Goal: Task Accomplishment & Management: Manage account settings

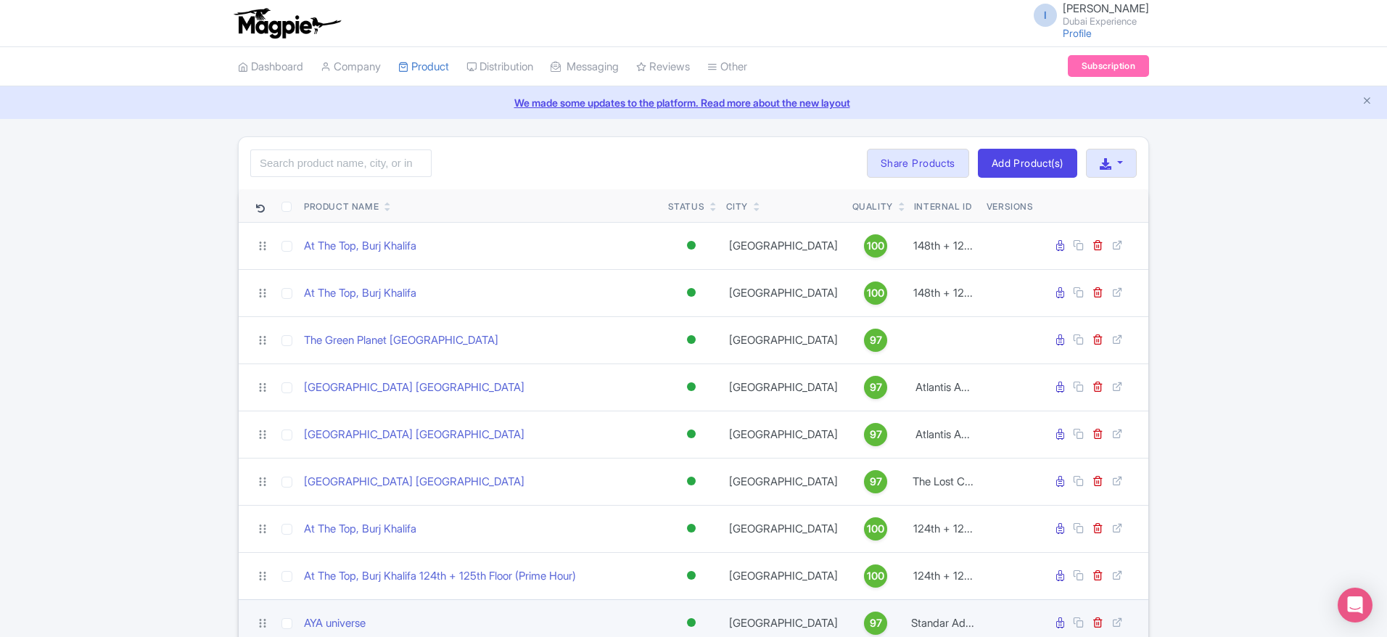
scroll to position [214, 0]
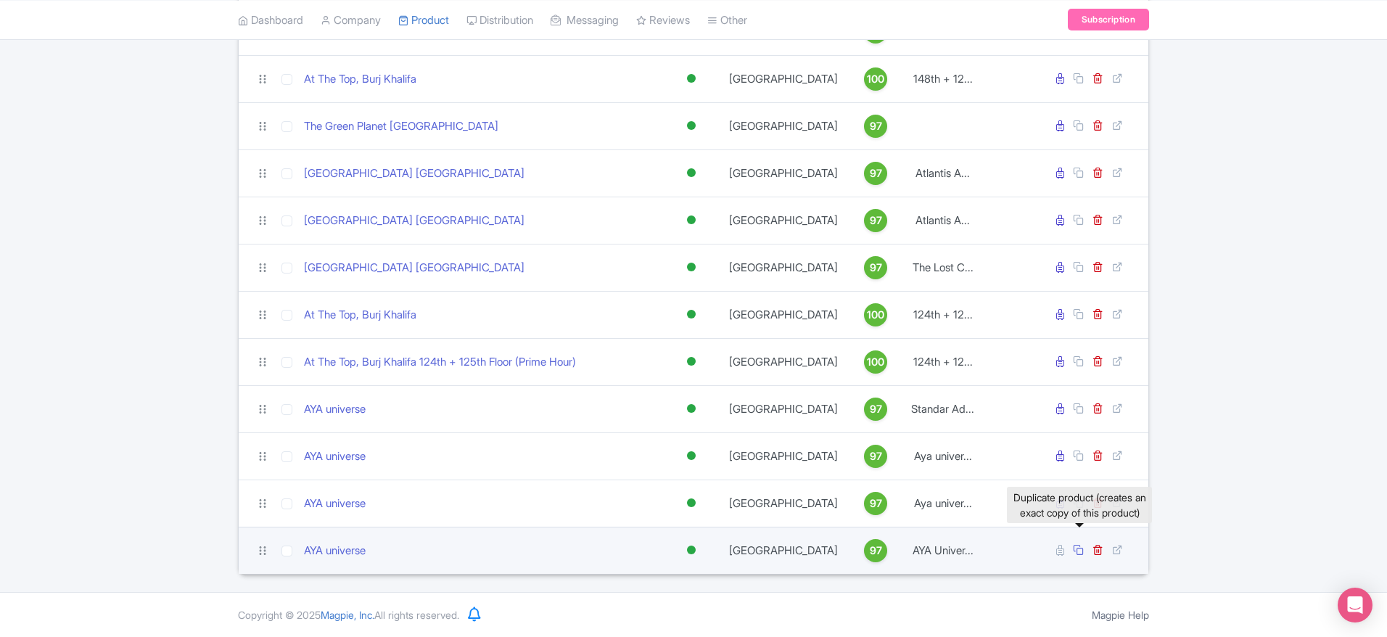
click at [1078, 555] on link at bounding box center [1080, 550] width 14 height 14
